Goal: Information Seeking & Learning: Find specific page/section

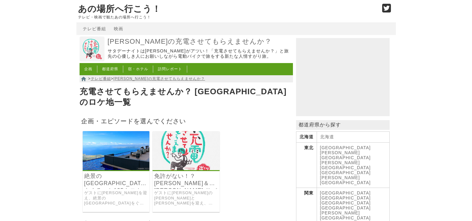
scroll to position [125, 0]
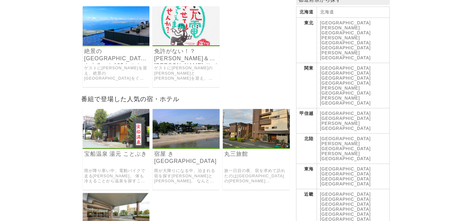
click at [326, 192] on link "[GEOGRAPHIC_DATA]" at bounding box center [345, 194] width 51 height 5
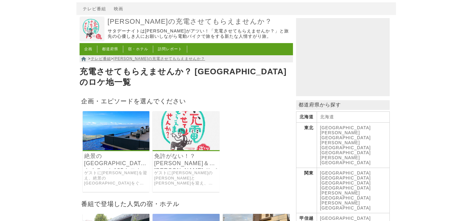
scroll to position [31, 0]
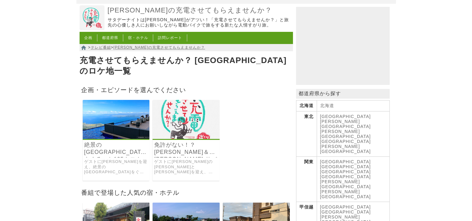
click at [186, 159] on link "ゲストに[PERSON_NAME]の[PERSON_NAME]と[PERSON_NAME]を迎え、[PERSON_NAME][GEOGRAPHIC_DATA]…" at bounding box center [186, 167] width 64 height 16
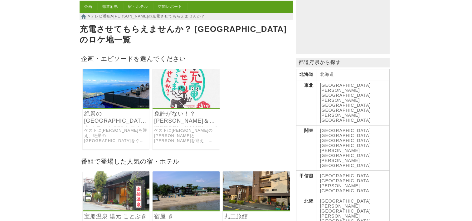
scroll to position [94, 0]
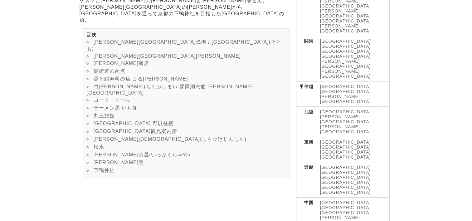
scroll to position [156, 0]
